Goal: Task Accomplishment & Management: Complete application form

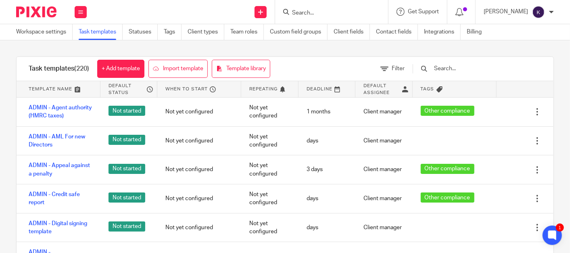
click at [353, 7] on form at bounding box center [334, 12] width 86 height 10
click at [351, 17] on form at bounding box center [334, 12] width 86 height 10
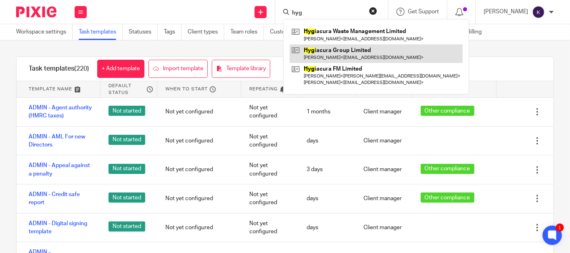
type input "hyg"
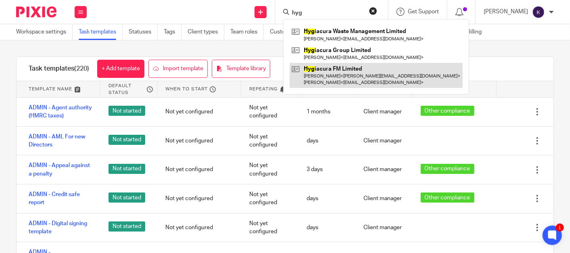
click at [357, 75] on link at bounding box center [376, 75] width 173 height 25
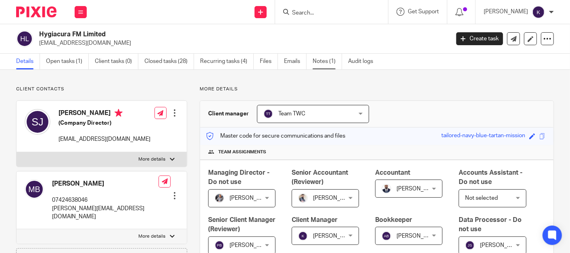
click at [323, 60] on link "Notes (1)" at bounding box center [327, 62] width 29 height 16
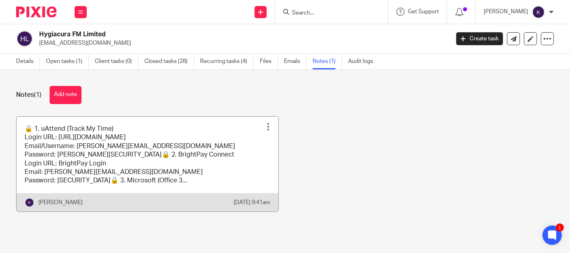
click at [265, 125] on div at bounding box center [268, 127] width 8 height 8
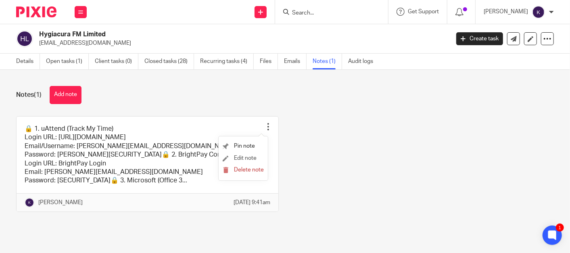
click at [243, 154] on li "Edit note" at bounding box center [243, 159] width 41 height 12
click at [240, 159] on span "Edit note" at bounding box center [245, 158] width 23 height 6
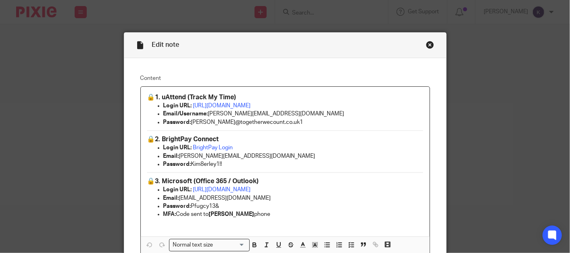
click at [426, 45] on div "Close this dialog window" at bounding box center [430, 45] width 8 height 8
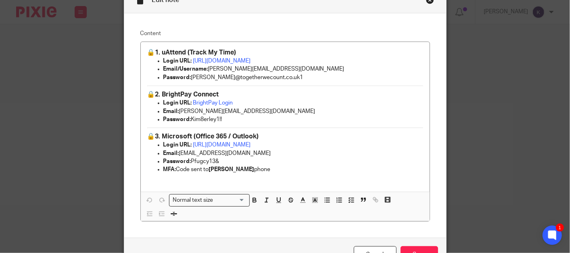
scroll to position [94, 0]
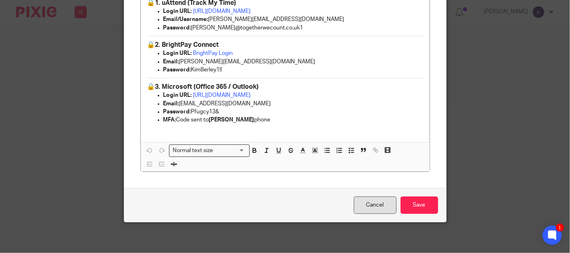
click at [379, 209] on link "Cancel" at bounding box center [375, 204] width 43 height 17
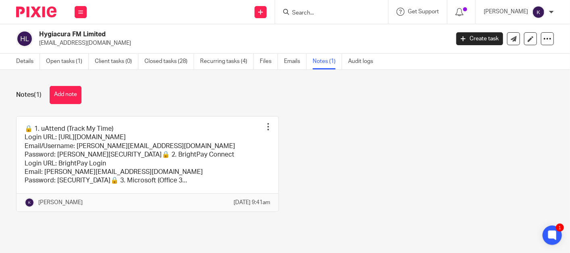
click at [361, 118] on div "🔒 1. uAttend (Track My Time) Login URL: [URL][DOMAIN_NAME] Email/Username: [PER…" at bounding box center [279, 170] width 550 height 108
drag, startPoint x: 321, startPoint y: 146, endPoint x: 310, endPoint y: 140, distance: 12.8
click at [322, 146] on div "🔒 1. uAttend (Track My Time) Login URL: [URL][DOMAIN_NAME] Email/Username: [PER…" at bounding box center [279, 170] width 550 height 108
click at [28, 14] on img at bounding box center [36, 11] width 40 height 11
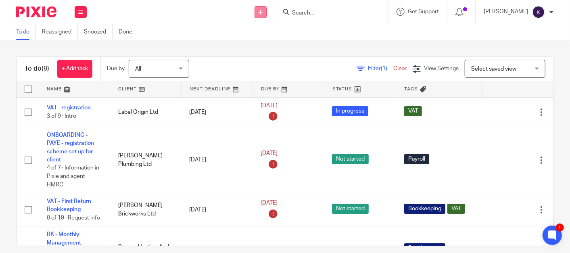
click at [263, 14] on icon at bounding box center [260, 12] width 5 height 5
click at [238, 42] on div "To do (9) + Add task Due by All All Today Tomorrow This week Next week This mon…" at bounding box center [285, 146] width 570 height 213
click at [267, 13] on link at bounding box center [261, 12] width 12 height 12
click at [294, 48] on link "Create task" at bounding box center [291, 50] width 56 height 12
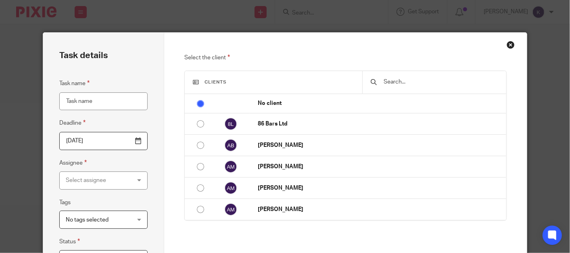
click at [113, 109] on input "Task name" at bounding box center [103, 101] width 88 height 18
type input "Provisional CT Figures"
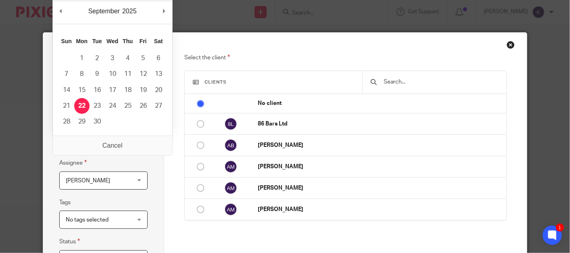
click at [154, 166] on div "Task details Task name Provisional CT Figures Deadline 2025-09-22 Assignee Kim …" at bounding box center [103, 192] width 121 height 319
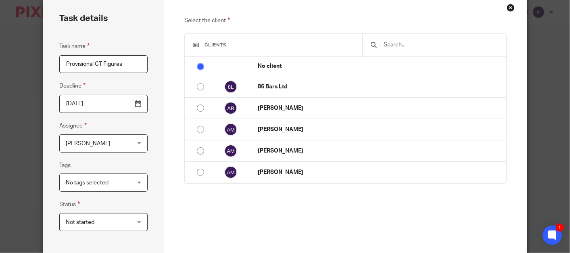
scroll to position [90, 0]
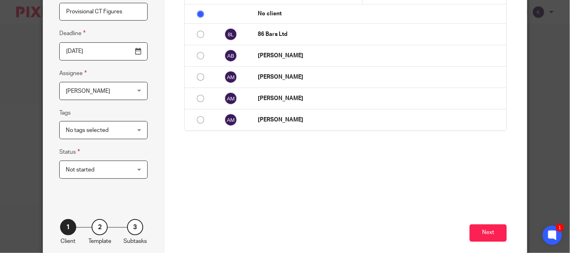
click at [104, 92] on span "[PERSON_NAME]" at bounding box center [98, 90] width 65 height 17
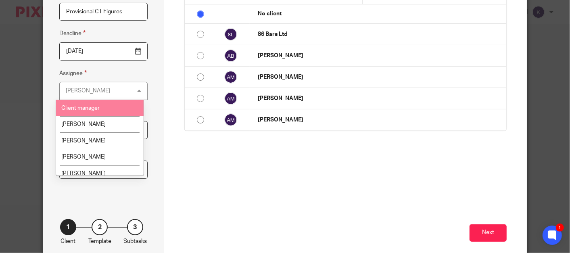
click at [98, 86] on div "Kim F Kim F" at bounding box center [103, 91] width 88 height 18
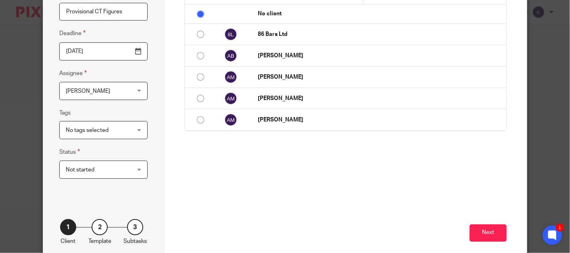
click at [119, 94] on span "[PERSON_NAME]" at bounding box center [98, 90] width 65 height 17
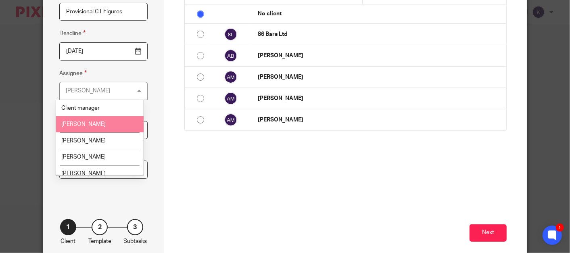
scroll to position [219, 0]
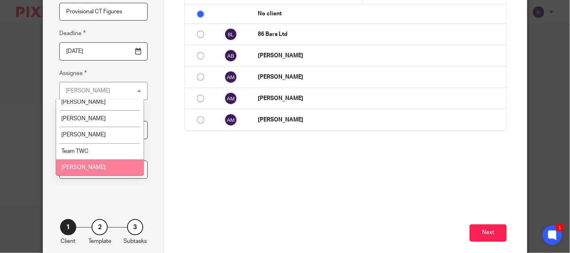
click at [117, 166] on li "[PERSON_NAME]" at bounding box center [100, 167] width 88 height 17
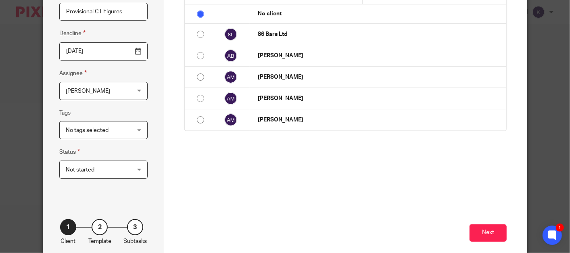
click at [145, 109] on div "Task details Task name Provisional CT Figures Deadline 2025-09-22 Assignee Zaki…" at bounding box center [103, 102] width 121 height 319
click at [107, 173] on span "Not started" at bounding box center [98, 169] width 65 height 17
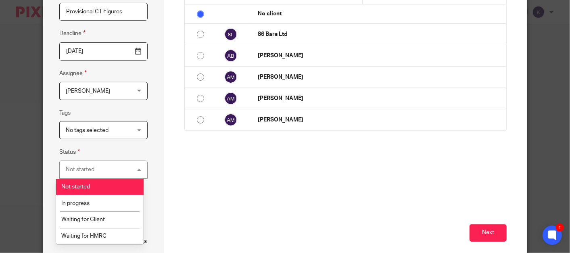
click at [137, 143] on div "Task name Provisional CT Figures Deadline 2025-09-22 Assignee Zakir Afridi Zaki…" at bounding box center [103, 88] width 88 height 198
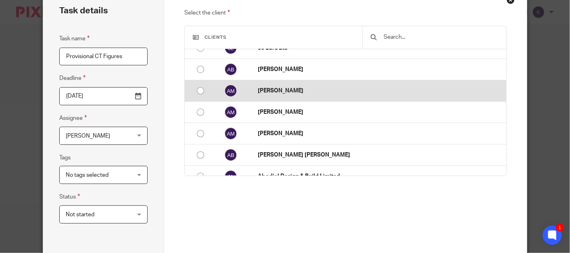
scroll to position [45, 0]
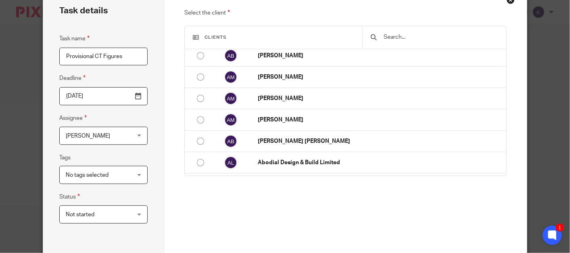
click at [399, 39] on input "text" at bounding box center [440, 37] width 115 height 9
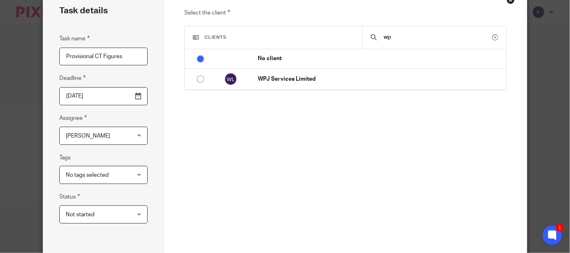
scroll to position [0, 0]
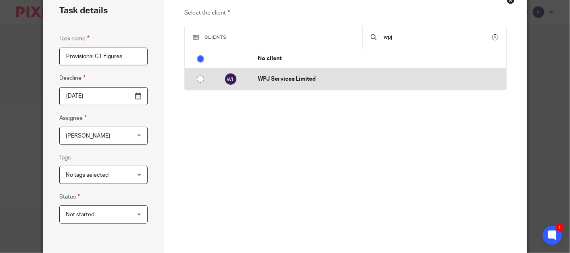
type input "wpj"
click at [295, 79] on p "WPJ Services Limited" at bounding box center [380, 79] width 244 height 8
radio input "false"
radio input "true"
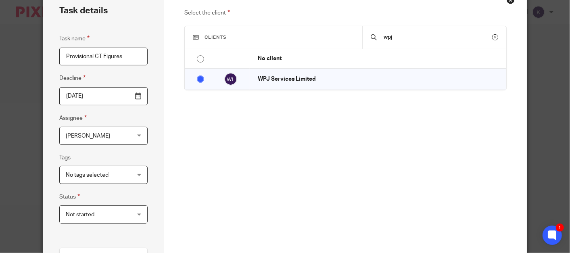
click at [304, 147] on div "Select the client Clients wpj No client 86 Bars Ltd Aaron Botting Aaron Mcleish…" at bounding box center [345, 112] width 322 height 209
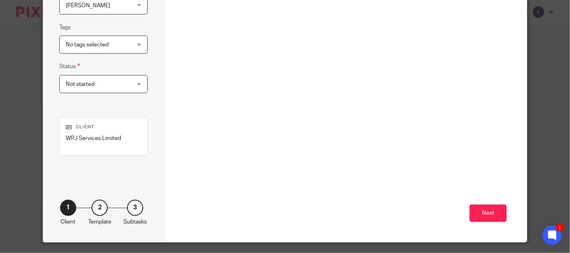
scroll to position [179, 0]
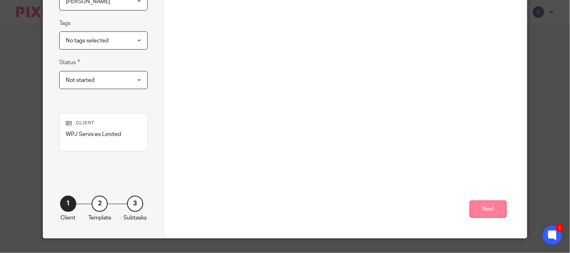
click at [476, 209] on button "Next" at bounding box center [488, 209] width 37 height 17
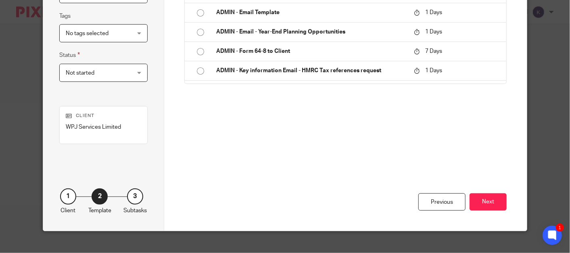
scroll to position [196, 0]
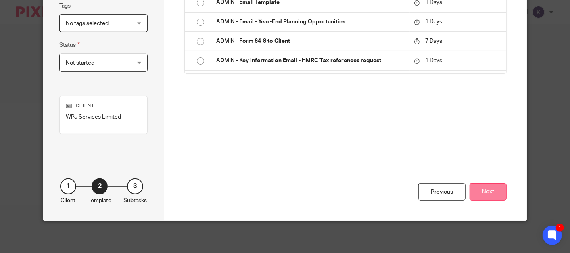
click at [482, 198] on button "Next" at bounding box center [488, 191] width 37 height 17
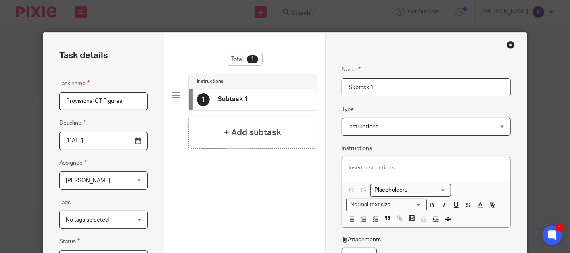
scroll to position [0, 0]
drag, startPoint x: 296, startPoint y: 86, endPoint x: 20, endPoint y: 63, distance: 277.0
click at [73, 75] on div "Task details Task name Provisional CT Figures Deadline 2025-09-22 Assignee Zaki…" at bounding box center [285, 225] width 484 height 384
click at [370, 90] on input "Subtask 1" at bounding box center [426, 87] width 169 height 18
drag, startPoint x: 366, startPoint y: 88, endPoint x: 306, endPoint y: 86, distance: 59.7
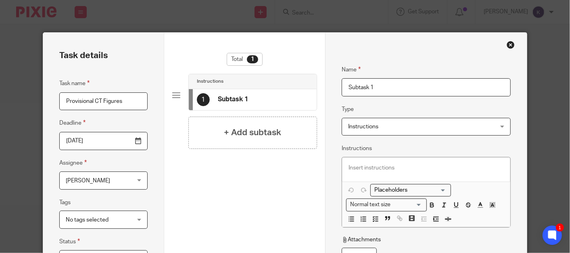
click at [307, 86] on div "Task details Task name Provisional CT Figures Deadline 2025-09-22 Assignee Zaki…" at bounding box center [285, 225] width 484 height 384
type input "Post CT Figures"
click at [395, 164] on p at bounding box center [426, 168] width 155 height 8
click at [369, 167] on p at bounding box center [426, 168] width 155 height 8
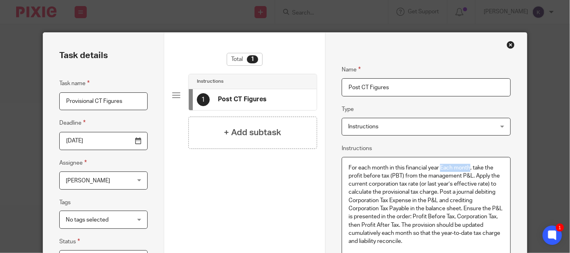
drag, startPoint x: 466, startPoint y: 170, endPoint x: 438, endPoint y: 168, distance: 28.3
click at [438, 168] on p "For each month in this financial year Each month, take the profit before tax (P…" at bounding box center [426, 205] width 155 height 82
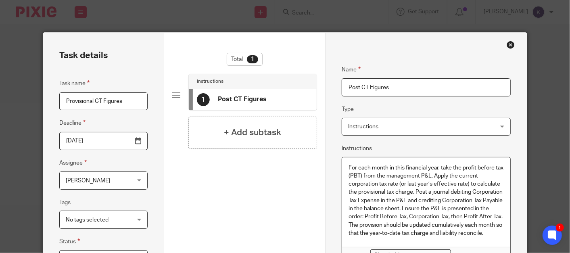
click at [429, 174] on p "For each month in this financial year, take the profit before tax (PBT) from th…" at bounding box center [426, 200] width 155 height 73
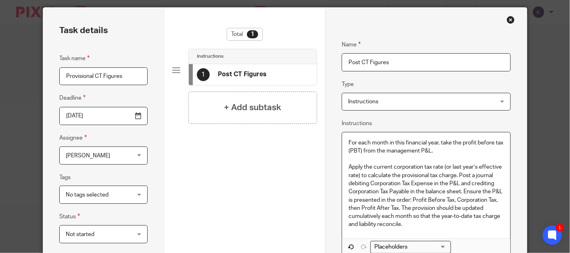
scroll to position [45, 0]
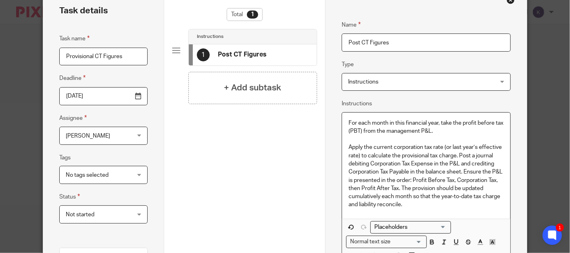
click at [456, 153] on p "Apply the current corporation tax rate (or last year’s effective rate) to calcu…" at bounding box center [426, 175] width 155 height 65
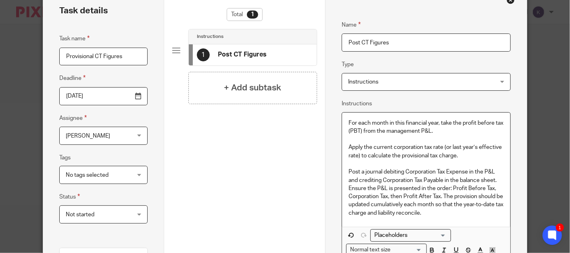
click at [359, 171] on p "Post a journal debiting Corporation Tax Expense in the P&L and crediting Corpor…" at bounding box center [426, 192] width 155 height 49
click at [375, 171] on p "Post journal debiting Corporation Tax Expense in the P&L and crediting Corporat…" at bounding box center [426, 192] width 155 height 49
click at [500, 179] on p "Post journals debiting Corporation Tax Expense in the P&L and crediting Corpora…" at bounding box center [426, 192] width 155 height 49
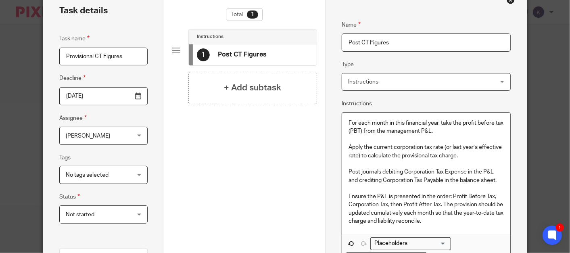
click at [441, 204] on p "Ensure the P&L is presented in the order: Profit Before Tax, Corporation Tax, t…" at bounding box center [426, 208] width 155 height 33
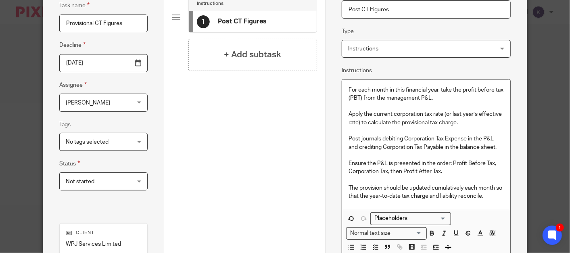
scroll to position [90, 0]
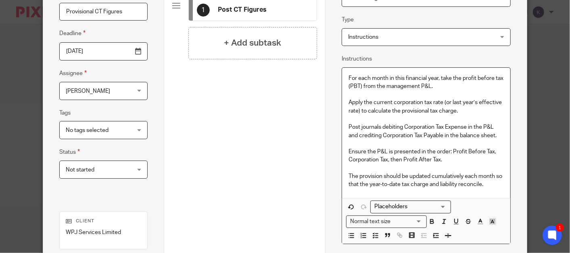
click at [498, 188] on p "The provision should be updated cumulatively each month so that the year-to-dat…" at bounding box center [426, 180] width 155 height 17
drag, startPoint x: 416, startPoint y: 85, endPoint x: 387, endPoint y: 88, distance: 30.0
click at [387, 88] on p "For each month in this financial year, take the profit before tax (PBT) from th…" at bounding box center [426, 82] width 155 height 17
drag, startPoint x: 356, startPoint y: 110, endPoint x: 441, endPoint y: 104, distance: 85.3
click at [441, 104] on p "Apply the current corporation tax rate (or last year’s effective rate) to calcu…" at bounding box center [426, 106] width 155 height 17
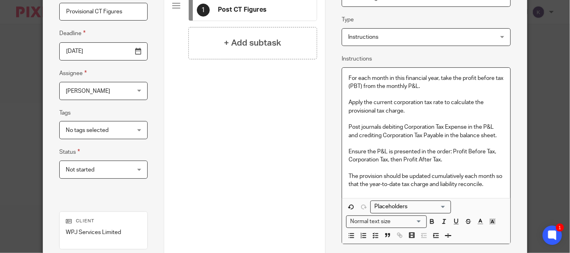
click at [450, 107] on p "Apply the current corporation tax rate to calculate the provisional tax charge." at bounding box center [426, 106] width 155 height 17
click at [421, 136] on p "Post journals debiting Corporation Tax Expense in the P&L and crediting Corpora…" at bounding box center [426, 131] width 155 height 17
click at [401, 108] on p "Apply the current corporation tax rate to calculate the provisional tax charge." at bounding box center [426, 106] width 155 height 17
click at [418, 139] on p "Post journals debiting Corporation Tax Expense in the P&L and crediting Corpora…" at bounding box center [426, 131] width 155 height 17
click at [490, 184] on p "The provision should be updated cumulatively each month so that the year-to-dat…" at bounding box center [426, 180] width 155 height 17
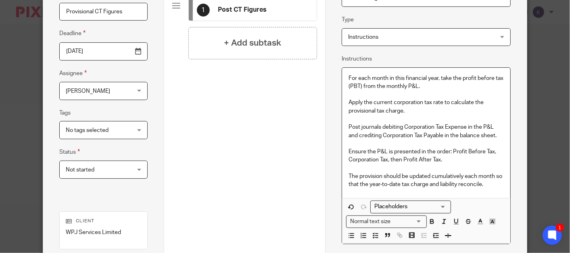
scroll to position [179, 0]
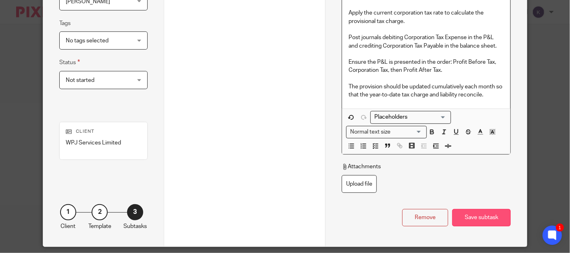
click at [490, 218] on div "Save subtask" at bounding box center [481, 217] width 59 height 17
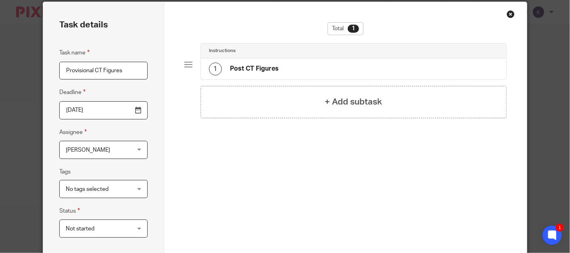
scroll to position [45, 0]
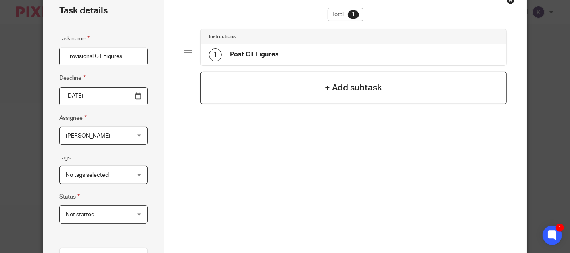
click at [341, 88] on h4 "+ Add subtask" at bounding box center [353, 87] width 57 height 13
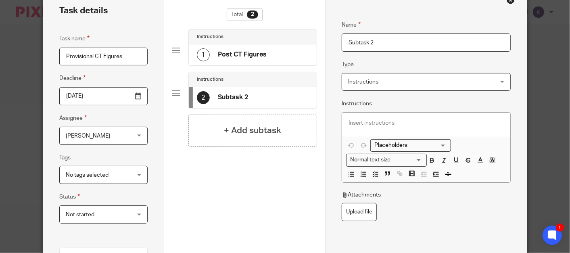
drag, startPoint x: 398, startPoint y: 44, endPoint x: 240, endPoint y: 38, distance: 157.9
click at [240, 38] on div "Task details Task name Provisional CT Figures Deadline 2025-09-22 Assignee Zaki…" at bounding box center [285, 180] width 484 height 384
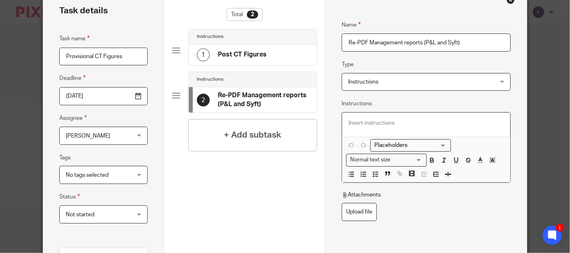
click at [402, 121] on p at bounding box center [426, 123] width 155 height 8
drag, startPoint x: 473, startPoint y: 44, endPoint x: 271, endPoint y: 45, distance: 202.1
click at [272, 45] on div "Task details Task name Provisional CT Figures Deadline 2025-09-22 Assignee Zaki…" at bounding box center [285, 180] width 484 height 384
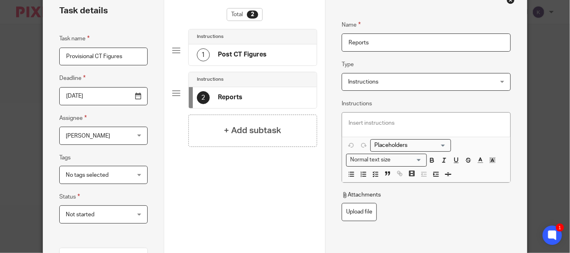
type input "Reports"
click at [380, 121] on p at bounding box center [426, 123] width 155 height 8
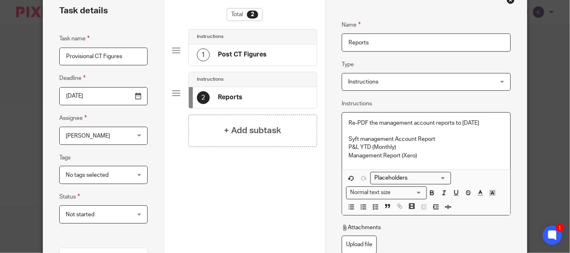
click at [398, 146] on p "P&L YTD (Monthly)" at bounding box center [426, 147] width 155 height 8
click at [342, 135] on div "Re-PDF the management account reports to August 2025 Syft management Account Re…" at bounding box center [426, 141] width 168 height 57
click at [352, 206] on button "button" at bounding box center [351, 207] width 10 height 10
click at [349, 145] on p "P&L YTD (Monthly)" at bounding box center [426, 147] width 155 height 8
click at [349, 146] on p "P&L YTD (Monthly)" at bounding box center [426, 147] width 155 height 8
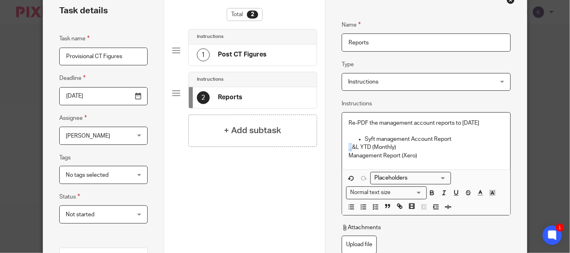
click at [343, 146] on div "Re-PDF the management account reports to August 2025 Syft management Account Re…" at bounding box center [426, 141] width 168 height 57
click at [350, 205] on line "button" at bounding box center [352, 205] width 4 height 0
click at [349, 155] on p "Management Report (Xero)" at bounding box center [426, 156] width 155 height 8
click at [348, 203] on icon "button" at bounding box center [351, 206] width 7 height 7
click at [446, 146] on p "P&L YTD (Monthly)" at bounding box center [434, 147] width 139 height 8
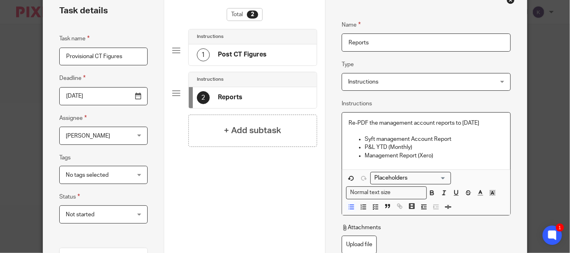
click at [437, 156] on p "Management Report (Xero)" at bounding box center [434, 156] width 139 height 8
click at [286, 133] on div "+ Add subtask" at bounding box center [252, 131] width 129 height 32
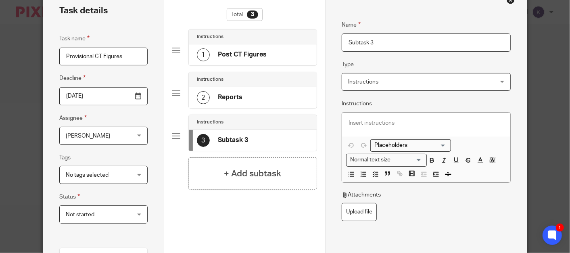
click at [381, 47] on input "Subtask 3" at bounding box center [426, 42] width 169 height 18
drag, startPoint x: 377, startPoint y: 38, endPoint x: 271, endPoint y: 40, distance: 106.1
click at [271, 40] on div "Task details Task name Provisional CT Figures Deadline 2025-09-22 Assignee Zaki…" at bounding box center [285, 180] width 484 height 384
type input "Reassign"
click at [266, 66] on div "Instructions 1 Post CT Figures" at bounding box center [244, 50] width 145 height 43
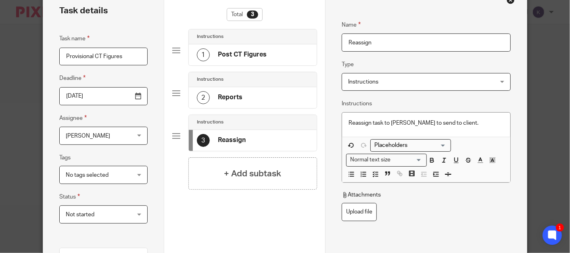
click at [259, 92] on div "2 Reports" at bounding box center [253, 97] width 128 height 21
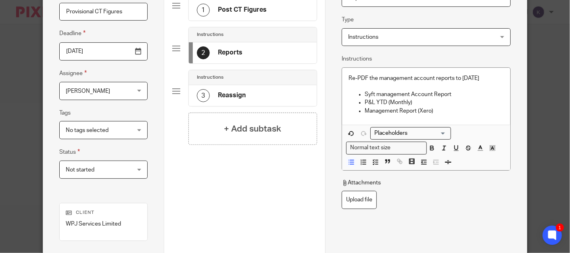
scroll to position [90, 0]
click at [120, 54] on input "2025-09-22" at bounding box center [103, 51] width 88 height 18
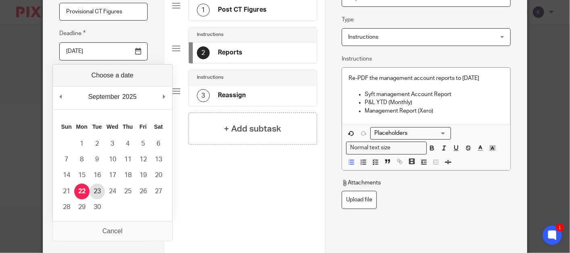
type input "2025-09-23"
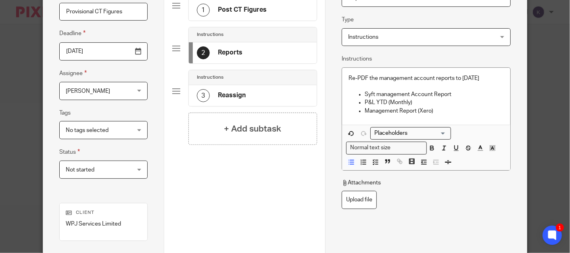
click at [255, 190] on div "Total 3 Instructions 1 Post CT Figures Instructions 2 Reports Instructions 3 Re…" at bounding box center [244, 95] width 145 height 264
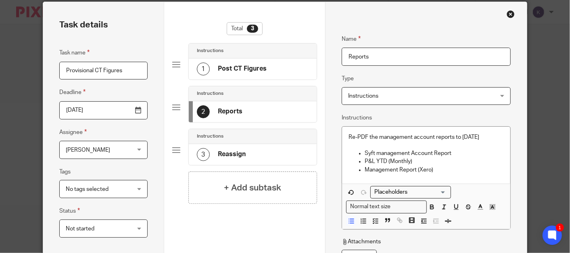
scroll to position [45, 0]
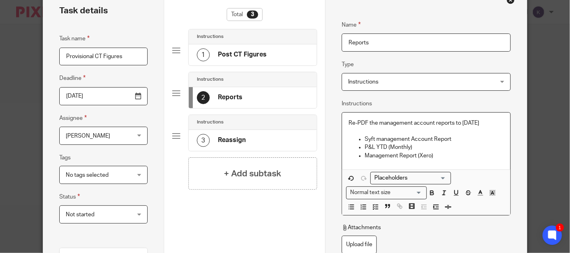
click at [493, 123] on p "Re-PDF the management account reports to August 2025" at bounding box center [426, 123] width 155 height 8
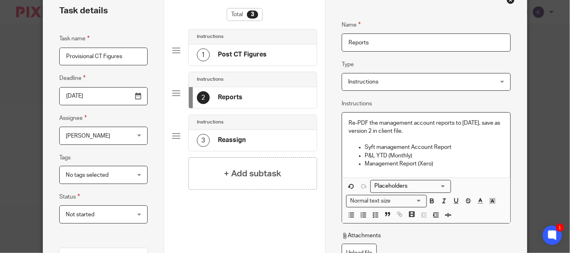
click at [374, 148] on p "Syft management Account Report" at bounding box center [434, 147] width 139 height 8
drag, startPoint x: 354, startPoint y: 123, endPoint x: 325, endPoint y: 117, distance: 29.5
click at [325, 117] on div "Name Post CT Figures Type Instructions Instructions Instructions Document signi…" at bounding box center [426, 180] width 202 height 384
click at [478, 158] on p "P&L YTD (Monthly)" at bounding box center [434, 156] width 139 height 8
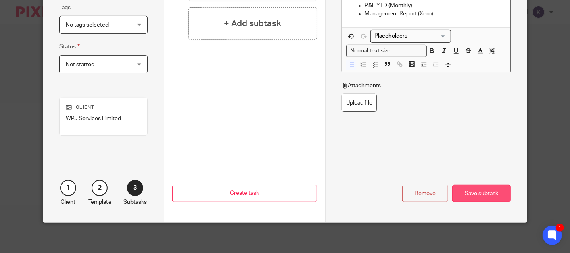
scroll to position [196, 0]
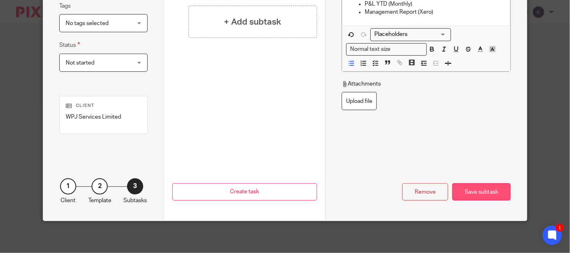
click at [486, 190] on div "Save subtask" at bounding box center [481, 191] width 59 height 17
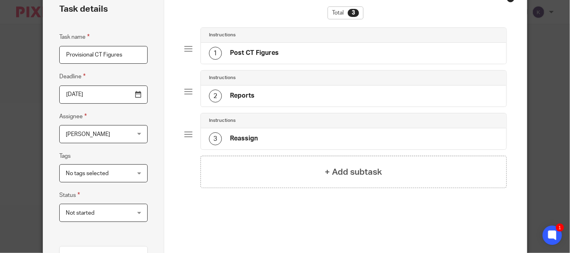
scroll to position [0, 0]
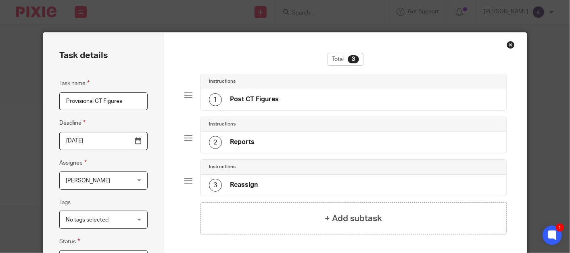
click at [507, 48] on div "Close this dialog window" at bounding box center [511, 45] width 8 height 8
click at [508, 45] on div "Close this dialog window" at bounding box center [511, 45] width 8 height 8
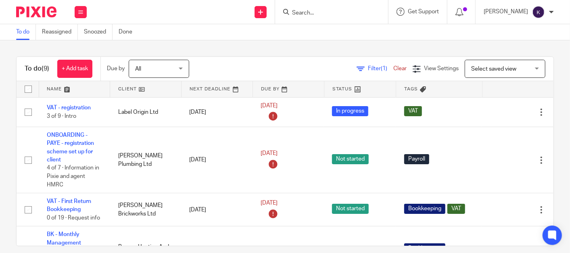
drag, startPoint x: 89, startPoint y: 12, endPoint x: 84, endPoint y: 13, distance: 4.5
click at [89, 12] on div "Work Email Clients Team Reports Settings" at bounding box center [81, 12] width 28 height 24
click at [84, 13] on button at bounding box center [81, 12] width 12 height 12
click at [79, 10] on icon at bounding box center [80, 12] width 5 height 5
click at [82, 68] on li "Team" at bounding box center [80, 73] width 21 height 12
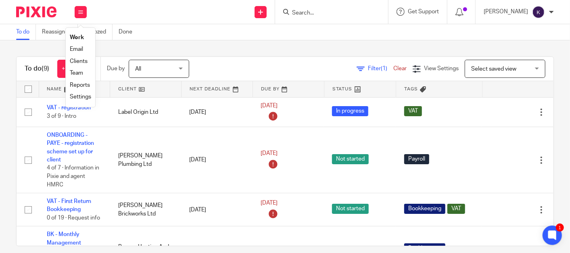
click at [78, 71] on link "Team" at bounding box center [76, 73] width 13 height 6
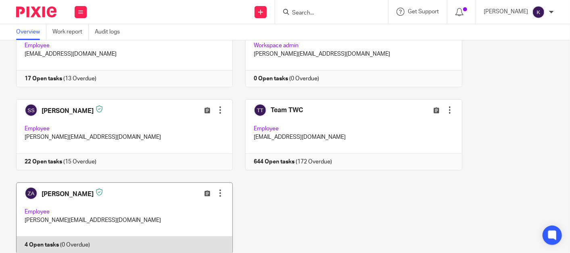
scroll to position [595, 0]
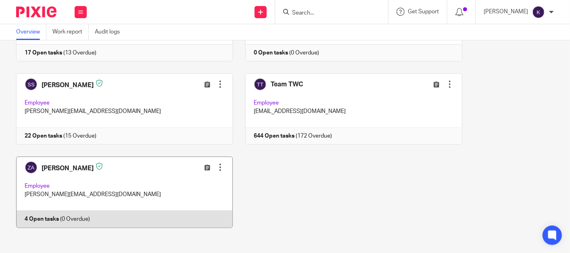
click at [133, 178] on link at bounding box center [118, 192] width 229 height 71
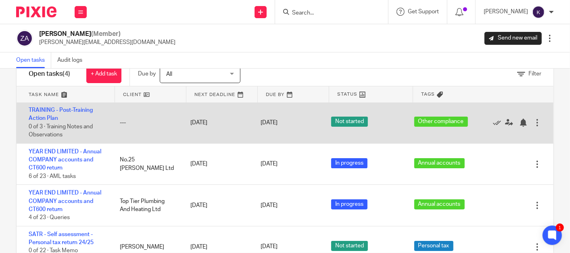
scroll to position [53, 0]
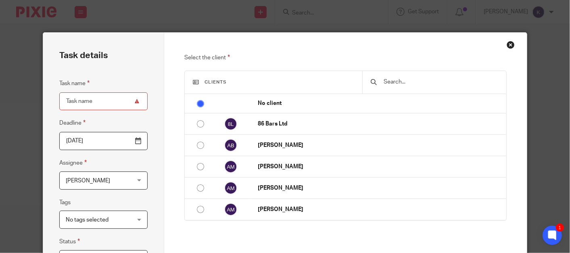
click at [509, 44] on div "Close this dialog window" at bounding box center [511, 45] width 8 height 8
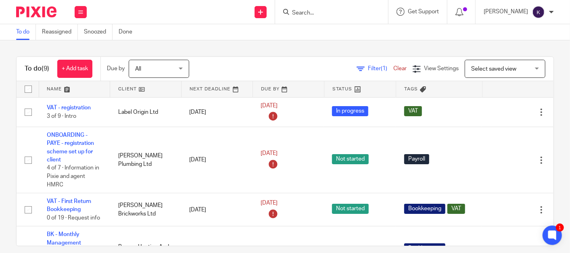
click at [356, 11] on input "Search" at bounding box center [327, 13] width 73 height 7
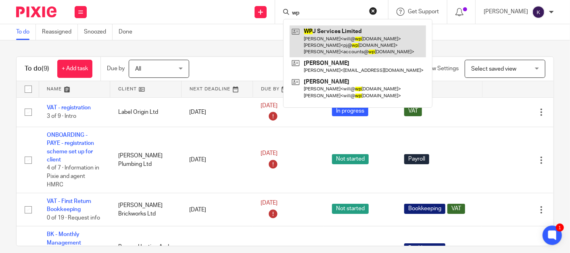
type input "wp"
click at [347, 51] on link at bounding box center [358, 41] width 136 height 32
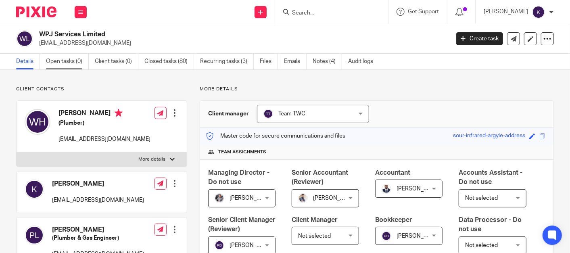
drag, startPoint x: 69, startPoint y: 56, endPoint x: 75, endPoint y: 56, distance: 5.3
click at [69, 56] on link "Open tasks (0)" at bounding box center [67, 62] width 43 height 16
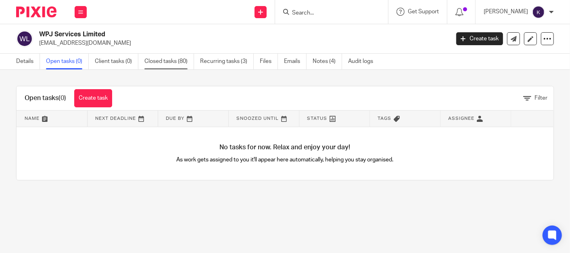
click at [173, 62] on link "Closed tasks (80)" at bounding box center [169, 62] width 50 height 16
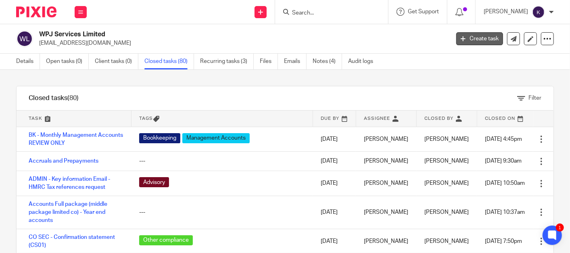
click at [466, 39] on link "Create task" at bounding box center [479, 38] width 47 height 13
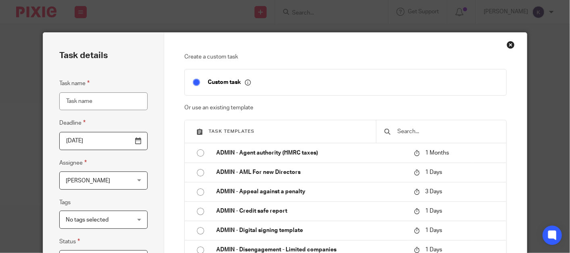
click at [119, 101] on input "Task name" at bounding box center [103, 101] width 88 height 18
type input "C"
type input "Provisional CT Journal Posting"
click at [135, 141] on input "[DATE]" at bounding box center [103, 141] width 88 height 18
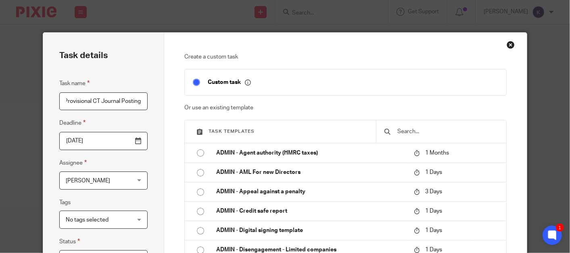
scroll to position [0, 0]
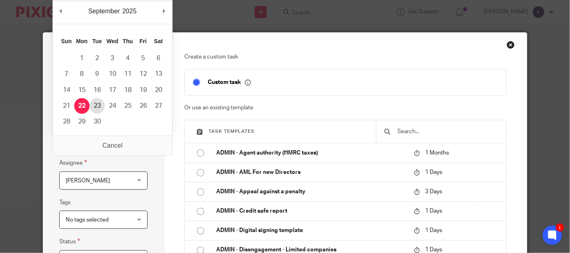
type input "[DATE]"
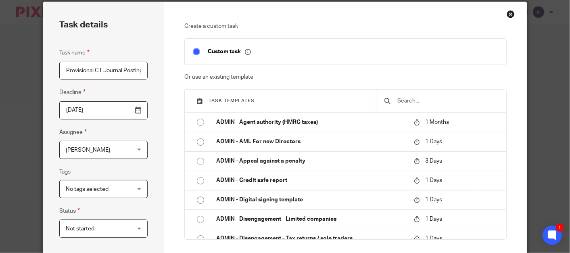
scroll to position [45, 0]
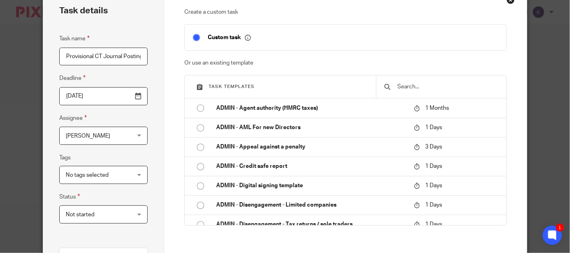
click at [102, 134] on span "[PERSON_NAME]" at bounding box center [98, 135] width 65 height 17
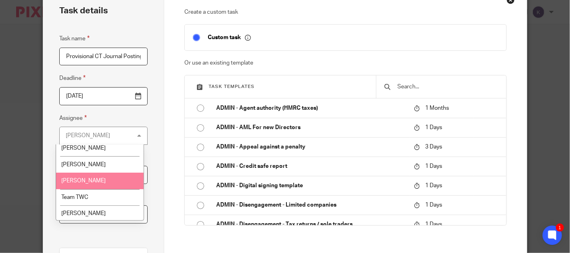
scroll to position [219, 0]
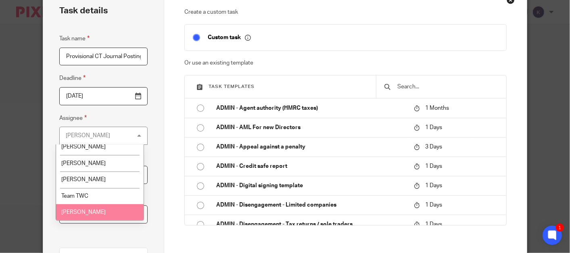
click at [96, 211] on li "[PERSON_NAME]" at bounding box center [100, 212] width 88 height 17
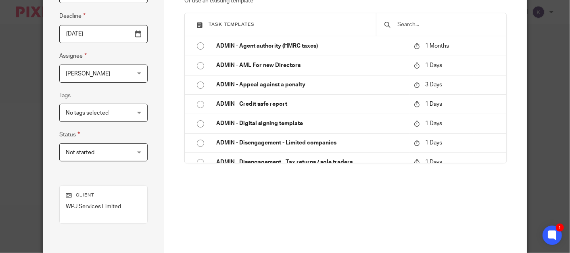
scroll to position [196, 0]
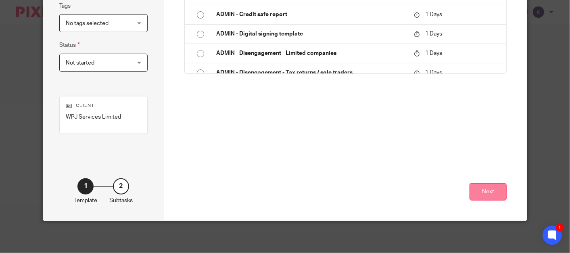
click at [472, 190] on button "Next" at bounding box center [488, 191] width 37 height 17
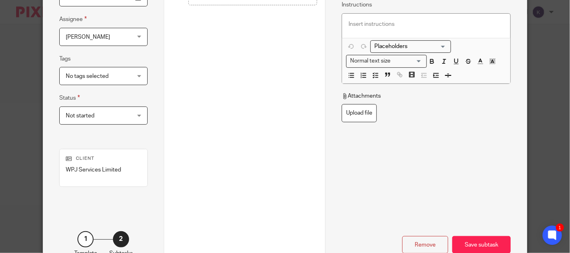
scroll to position [17, 0]
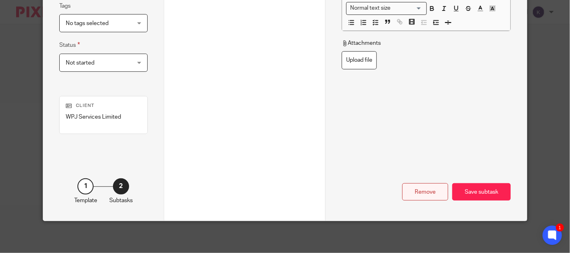
click at [417, 188] on div "Remove" at bounding box center [425, 191] width 46 height 17
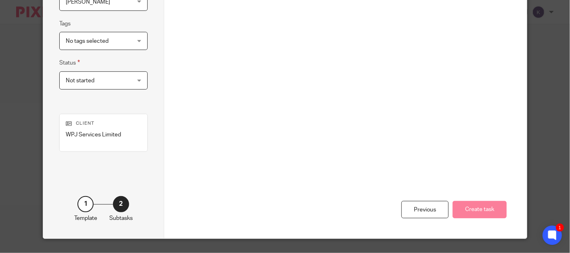
scroll to position [179, 0]
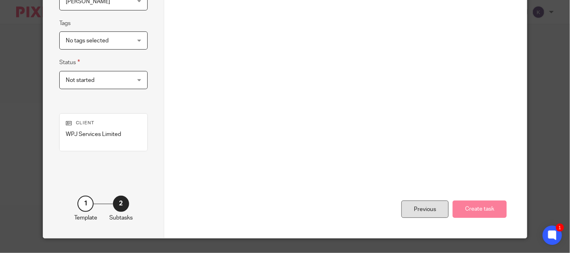
click at [412, 209] on div "Previous" at bounding box center [424, 209] width 47 height 17
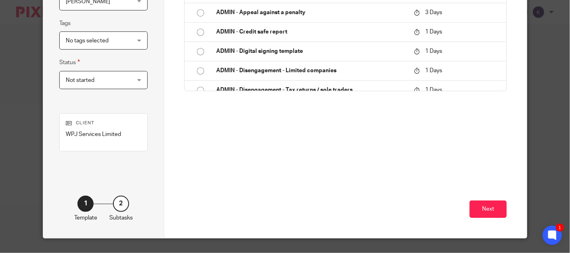
scroll to position [0, 0]
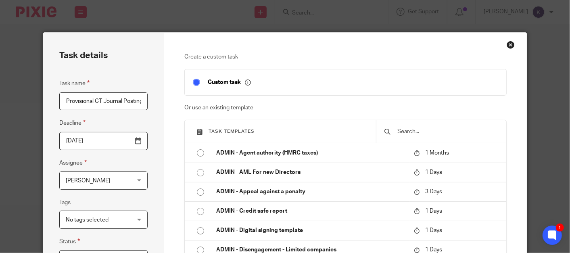
click at [426, 130] on input "text" at bounding box center [448, 131] width 102 height 9
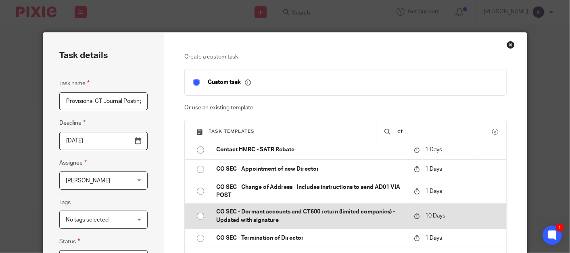
scroll to position [224, 0]
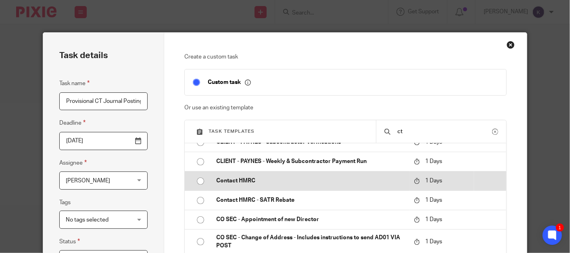
type input "c"
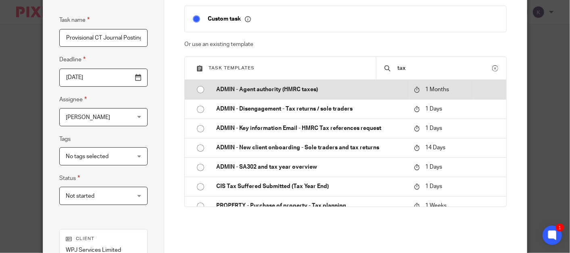
scroll to position [45, 0]
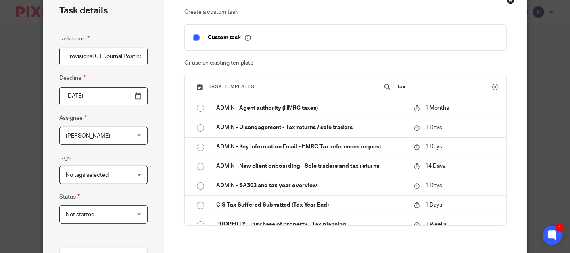
drag, startPoint x: 425, startPoint y: 87, endPoint x: 309, endPoint y: 81, distance: 116.7
click at [337, 83] on div "Task templates tax" at bounding box center [346, 86] width 322 height 23
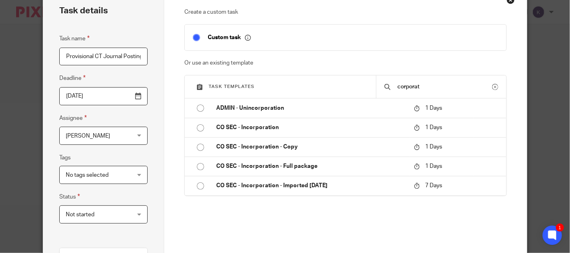
drag, startPoint x: 414, startPoint y: 83, endPoint x: 367, endPoint y: 87, distance: 47.0
click at [376, 88] on div "corporat" at bounding box center [441, 86] width 130 height 23
type input "corporat"
click at [226, 222] on div "Create a custom task Custom task Or use an existing template Task templates cor…" at bounding box center [345, 138] width 322 height 261
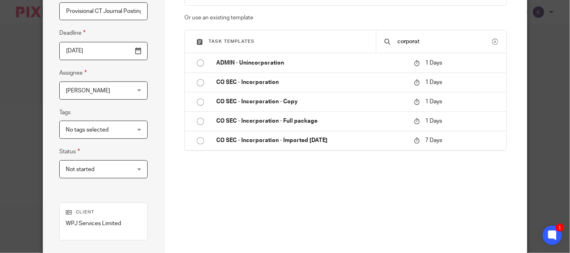
scroll to position [134, 0]
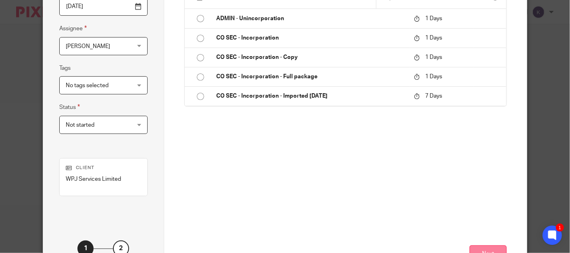
click at [482, 249] on button "Next" at bounding box center [488, 253] width 37 height 17
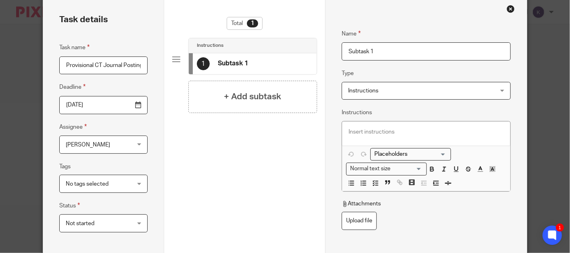
scroll to position [0, 0]
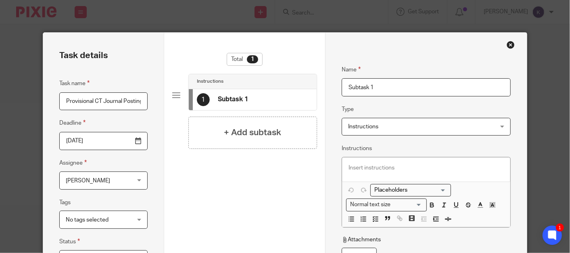
drag, startPoint x: 391, startPoint y: 88, endPoint x: 247, endPoint y: 79, distance: 143.6
click at [247, 79] on div "Task details Task name Provisional CT Journal Posting Deadline 2025-09-23 Assig…" at bounding box center [285, 225] width 484 height 384
type input "Post Provisional CT Figures"
click at [369, 170] on p at bounding box center [426, 168] width 155 height 8
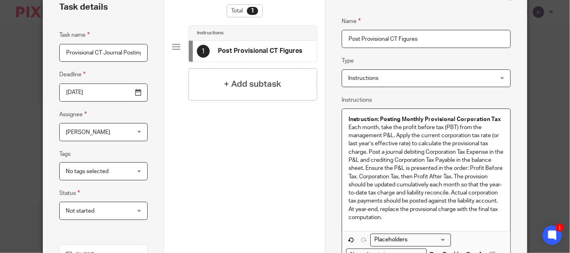
scroll to position [63, 0]
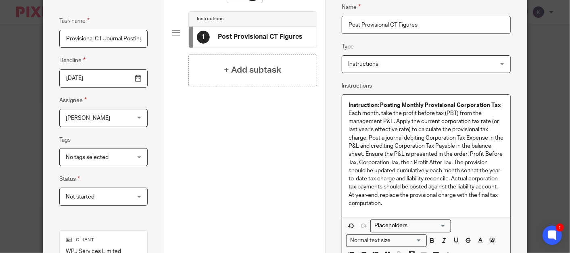
click at [392, 120] on p "Each month, take the profit before tax (PBT) from the management P&L. Apply the…" at bounding box center [426, 158] width 155 height 98
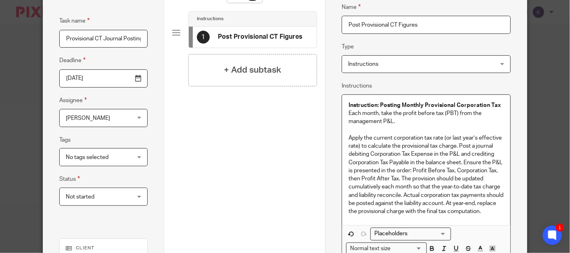
click at [455, 146] on p "Apply the current corporation tax rate (or last year’s effective rate) to calcu…" at bounding box center [426, 175] width 155 height 82
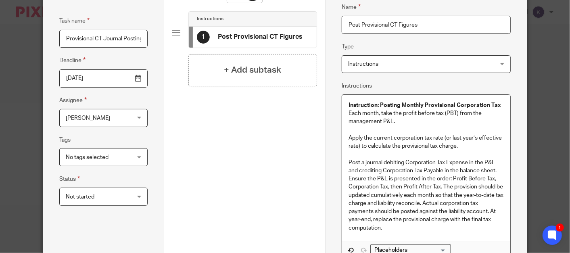
click at [496, 171] on p "Post a journal debiting Corporation Tax Expense in the P&L and crediting Corpor…" at bounding box center [426, 195] width 155 height 73
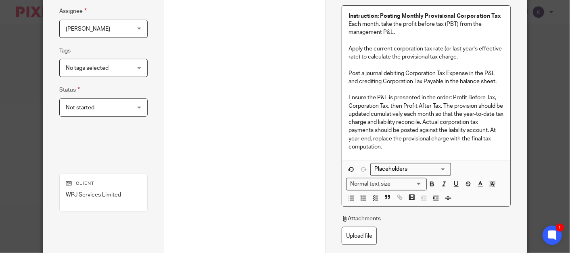
scroll to position [152, 0]
click at [439, 105] on p "Ensure the P&L is presented in the order: Profit Before Tax, Corporation Tax, t…" at bounding box center [426, 121] width 155 height 57
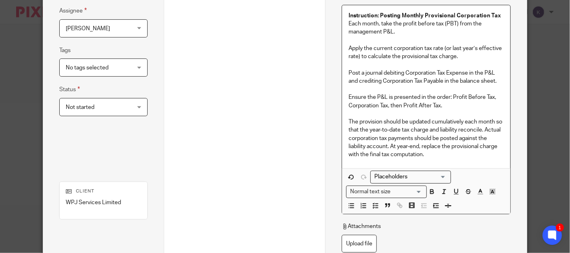
click at [493, 130] on p "The provision should be updated cumulatively each month so that the year-to-dat…" at bounding box center [426, 138] width 155 height 41
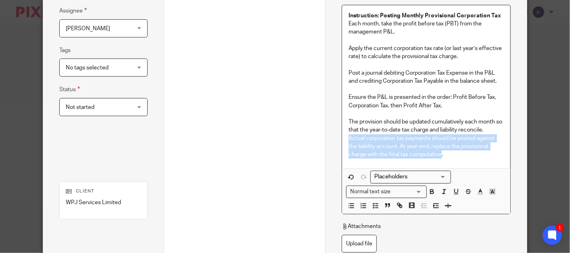
drag, startPoint x: 438, startPoint y: 152, endPoint x: 338, endPoint y: 138, distance: 101.4
click at [338, 138] on div "Name Post Provisional CT Figures Type Instructions Instructions Instructions Do…" at bounding box center [426, 94] width 202 height 426
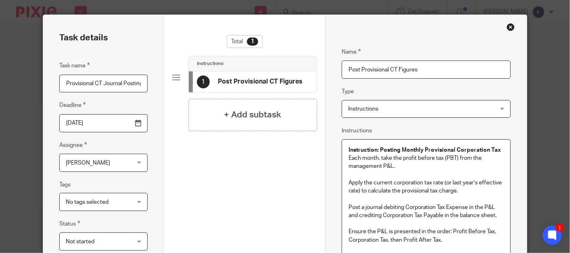
scroll to position [107, 0]
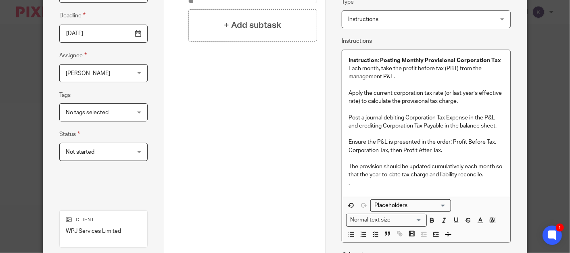
click at [345, 67] on div "Instruction: Posting Monthly Provisional Corporation Tax Each month, take the p…" at bounding box center [426, 123] width 168 height 147
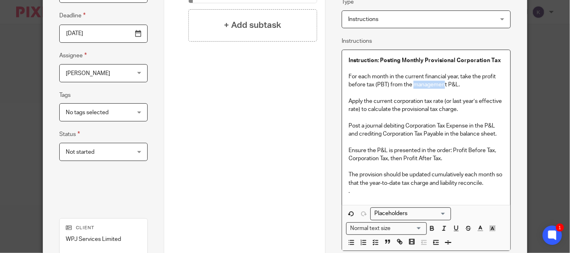
drag, startPoint x: 441, startPoint y: 82, endPoint x: 410, endPoint y: 82, distance: 31.1
click at [410, 82] on p "For each month in the current financial year, take the profit before tax (PBT) …" at bounding box center [426, 81] width 155 height 17
drag, startPoint x: 360, startPoint y: 103, endPoint x: 442, endPoint y: 100, distance: 82.0
click at [442, 100] on p "Apply the current corporation tax rate (or last year’s effective rate) to calcu…" at bounding box center [426, 105] width 155 height 17
click at [438, 115] on p at bounding box center [426, 118] width 155 height 8
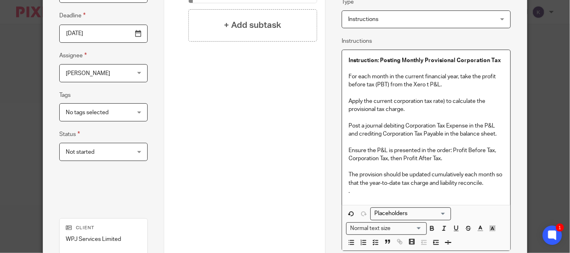
click at [408, 146] on p "Ensure the P&L is presented in the order: Profit Before Tax, Corporation Tax, t…" at bounding box center [426, 154] width 155 height 17
click at [419, 190] on p "." at bounding box center [426, 191] width 155 height 8
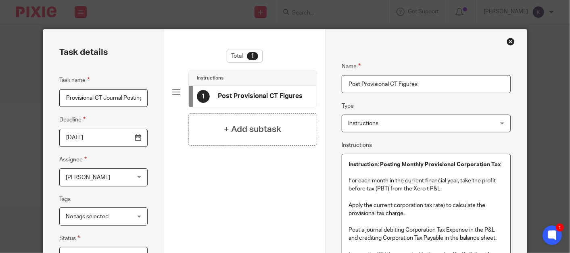
scroll to position [0, 0]
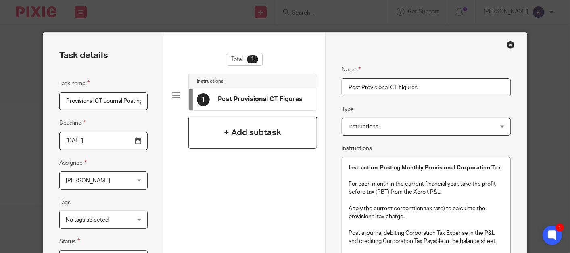
click at [248, 131] on h4 "+ Add subtask" at bounding box center [252, 132] width 57 height 13
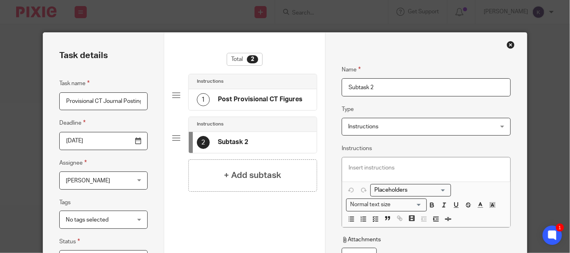
drag, startPoint x: 391, startPoint y: 88, endPoint x: 256, endPoint y: 74, distance: 135.8
click at [263, 75] on div "Task details Task name Provisional CT Journal Posting Deadline 2025-09-23 Assig…" at bounding box center [285, 225] width 484 height 384
type input "Reports"
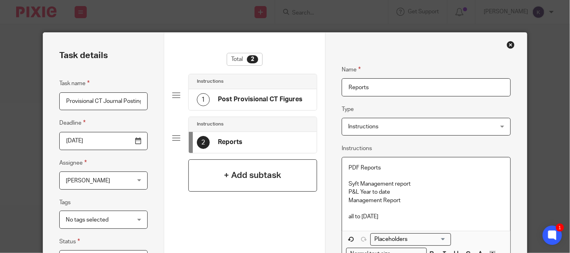
click at [278, 174] on div "+ Add subtask" at bounding box center [252, 175] width 129 height 32
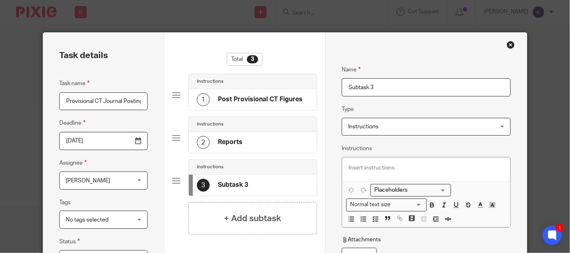
click at [290, 70] on div "Task details Task name Provisional CT Journal Posting Deadline 2025-09-23 Assig…" at bounding box center [285, 225] width 484 height 384
drag, startPoint x: 290, startPoint y: 70, endPoint x: 400, endPoint y: 97, distance: 113.5
click at [400, 97] on div "Name Subtask 3 Type Instructions Instructions Instructions Document signing - r…" at bounding box center [426, 192] width 169 height 278
drag, startPoint x: 402, startPoint y: 86, endPoint x: 237, endPoint y: 78, distance: 164.8
click at [261, 78] on div "Task details Task name Provisional CT Journal Posting Deadline 2025-09-23 Assig…" at bounding box center [285, 225] width 484 height 384
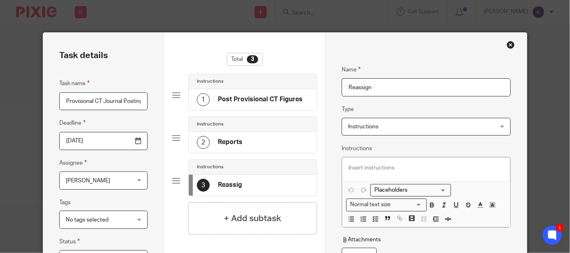
type input "Reassign"
click at [270, 139] on div "2 Reports" at bounding box center [253, 142] width 128 height 21
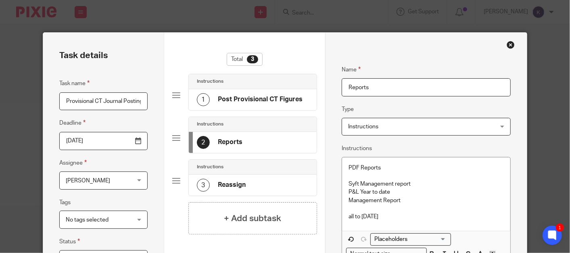
click at [394, 164] on p "PDF Reports" at bounding box center [426, 168] width 155 height 8
click at [345, 186] on div "PDF Reports and save as V2 of originals. Syft Management report P&L Year to dat…" at bounding box center [426, 193] width 168 height 73
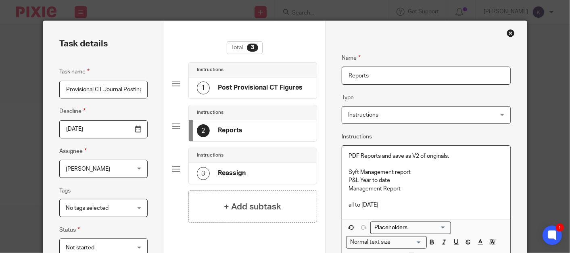
scroll to position [45, 0]
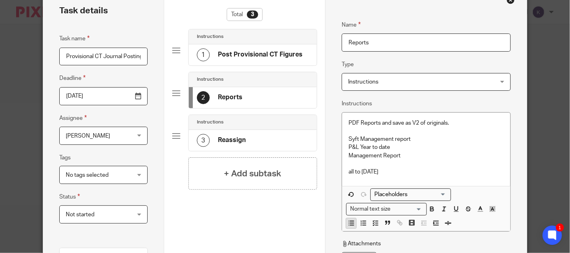
click at [350, 223] on line "button" at bounding box center [352, 223] width 4 height 0
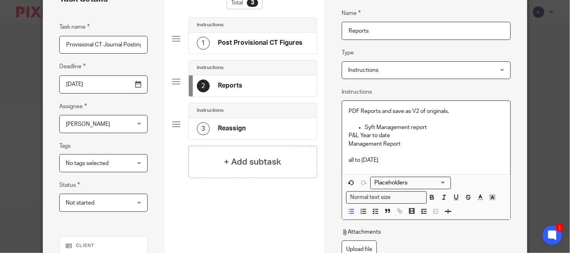
scroll to position [90, 0]
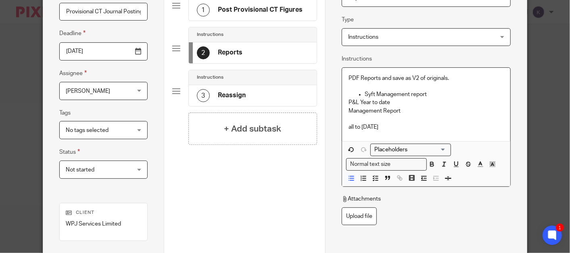
click at [349, 99] on p "P&L Year to date" at bounding box center [426, 102] width 155 height 8
click at [349, 176] on icon "button" at bounding box center [351, 178] width 7 height 7
click at [343, 108] on div "PDF Reports and save as V2 of originals. Syft Management report P&L Year to dat…" at bounding box center [426, 104] width 168 height 73
click at [350, 175] on icon "button" at bounding box center [351, 178] width 7 height 7
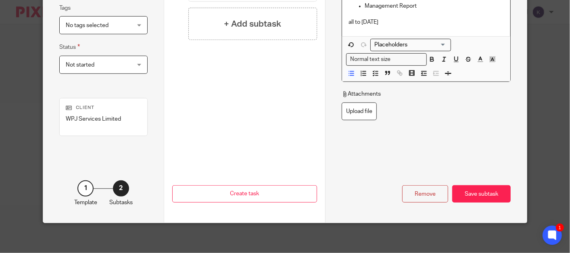
scroll to position [196, 0]
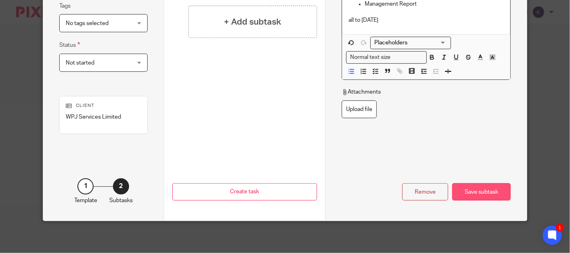
click at [488, 189] on div "Save subtask" at bounding box center [481, 191] width 59 height 17
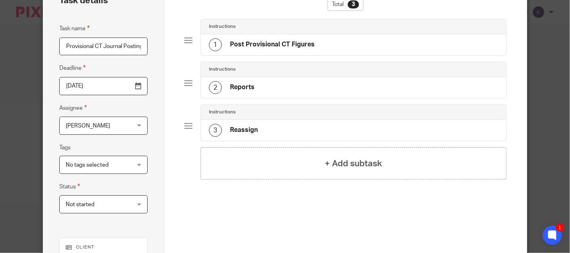
scroll to position [152, 0]
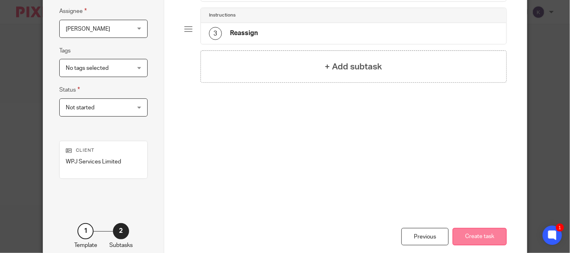
click at [479, 236] on button "Create task" at bounding box center [480, 236] width 54 height 17
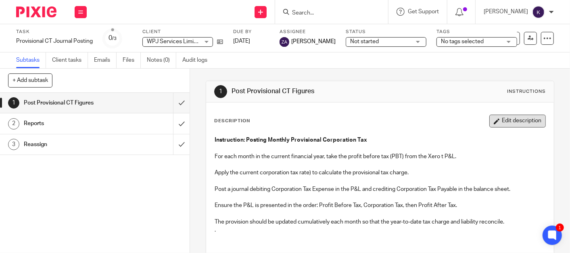
click at [489, 120] on button "Edit description" at bounding box center [517, 121] width 56 height 13
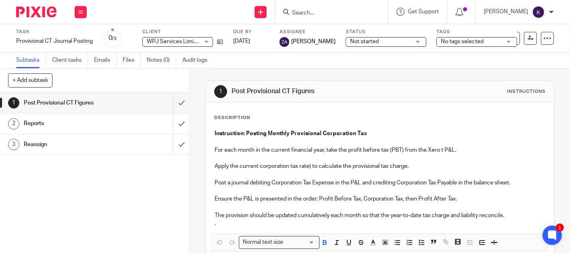
click at [439, 150] on p "For each month in the current financial year, take the profit before tax (PBT) …" at bounding box center [380, 150] width 331 height 8
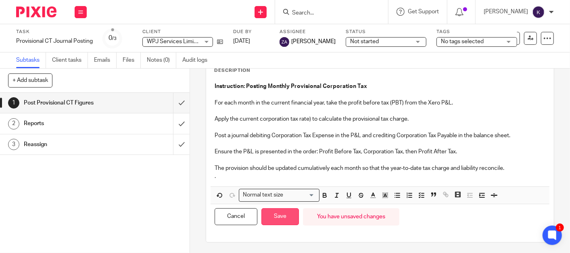
click at [280, 221] on button "Save" at bounding box center [280, 216] width 38 height 17
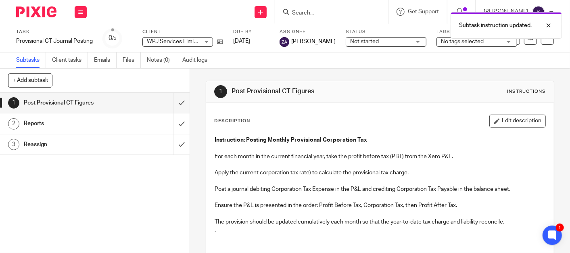
click at [502, 119] on button "Edit description" at bounding box center [517, 121] width 56 height 13
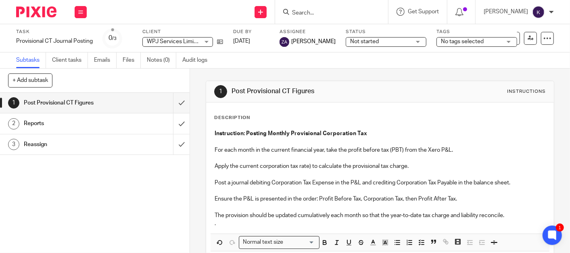
click at [310, 163] on p "Apply the current corporation tax rate) to calculate the provisional tax charge." at bounding box center [380, 166] width 331 height 8
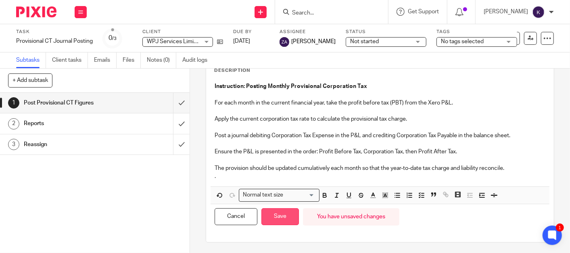
click at [281, 219] on button "Save" at bounding box center [280, 216] width 38 height 17
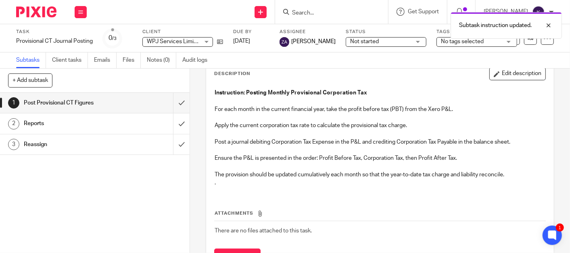
scroll to position [50, 0]
